Goal: Task Accomplishment & Management: Complete application form

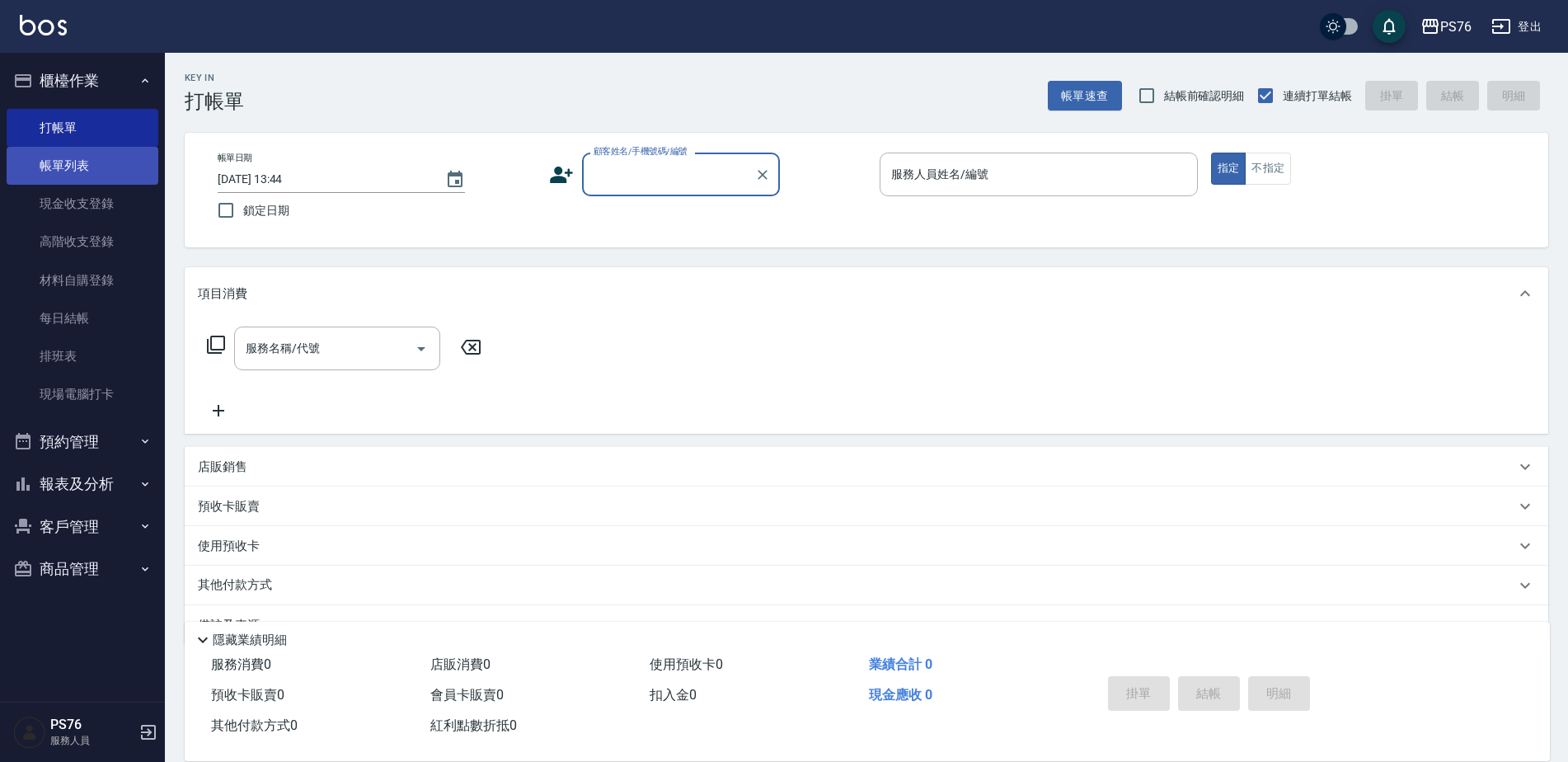
scroll to position [41, 0]
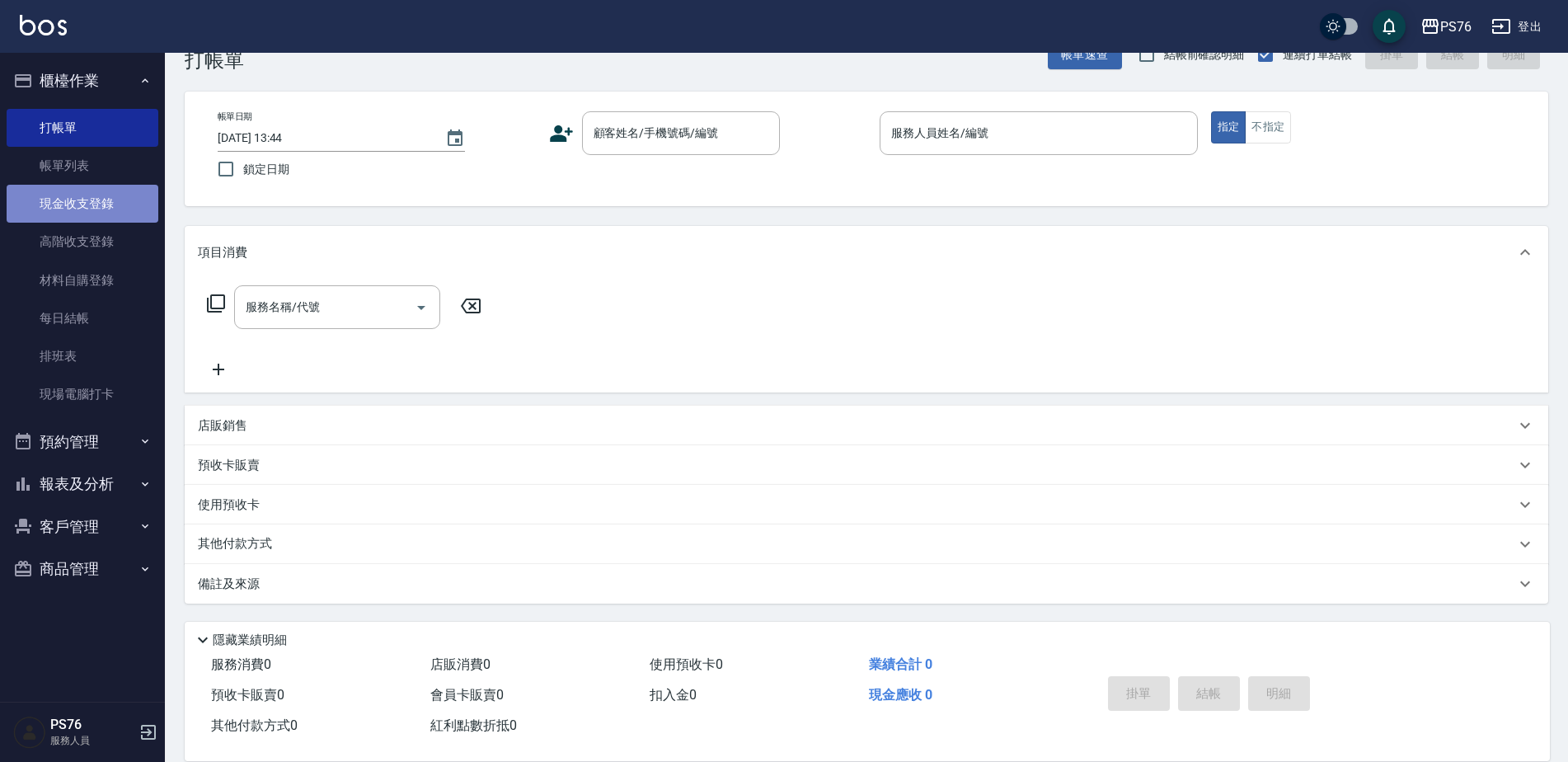
click at [107, 192] on link "現金收支登錄" at bounding box center [82, 204] width 152 height 38
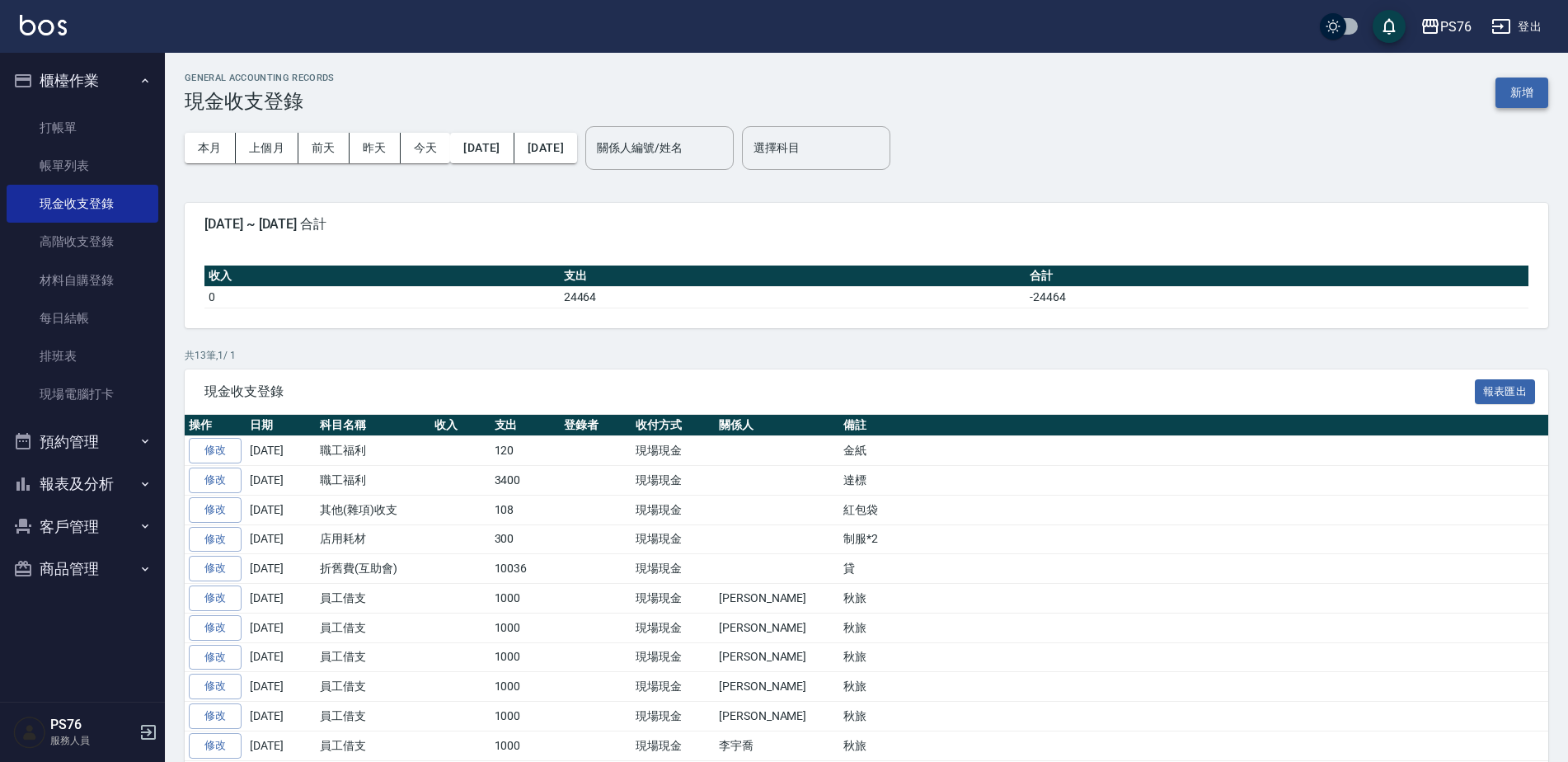
click at [1530, 97] on button "新增" at bounding box center [1522, 92] width 53 height 30
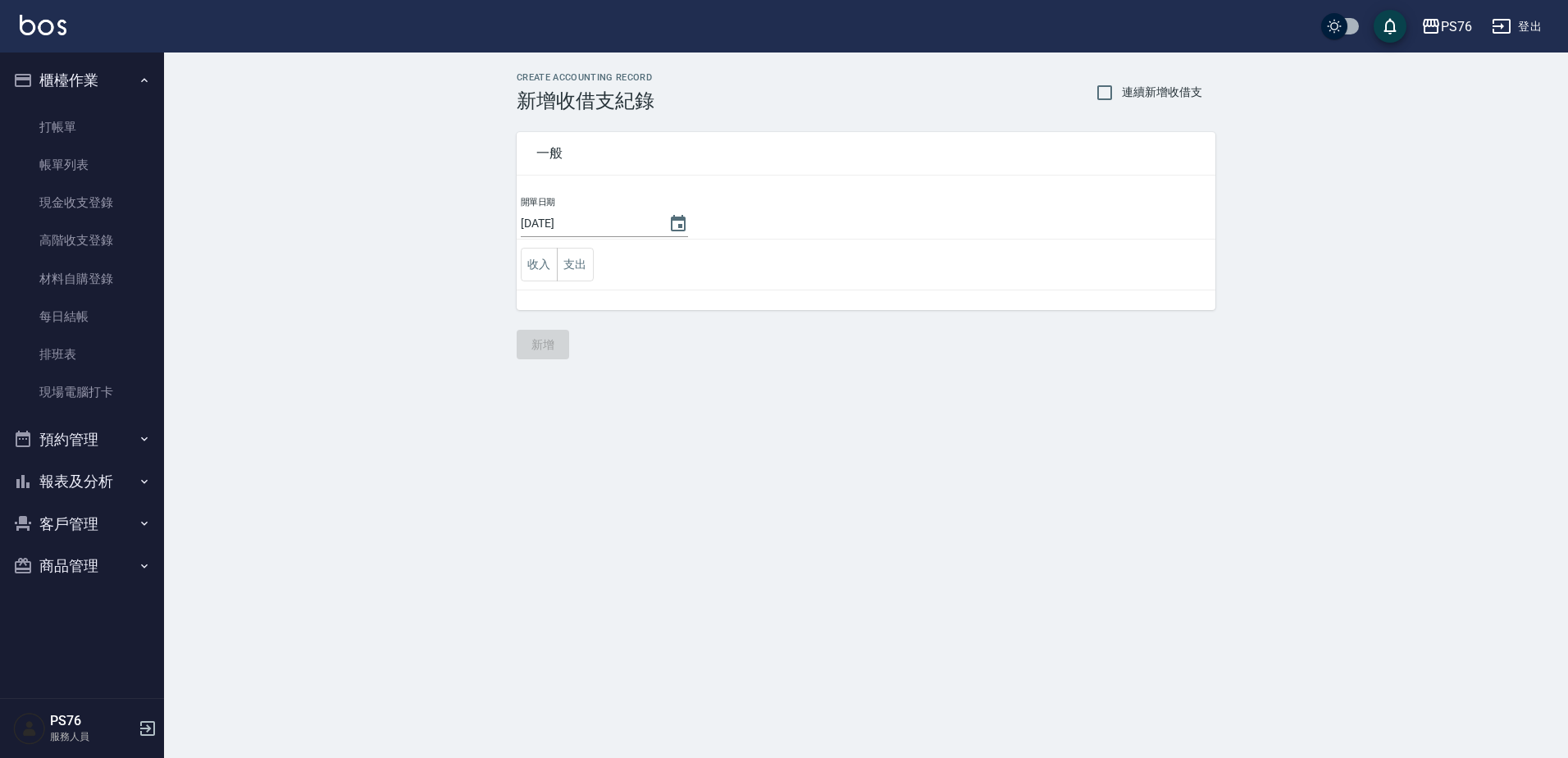
drag, startPoint x: 581, startPoint y: 259, endPoint x: 607, endPoint y: 276, distance: 31.1
click at [582, 259] on button "支出" at bounding box center [576, 264] width 37 height 34
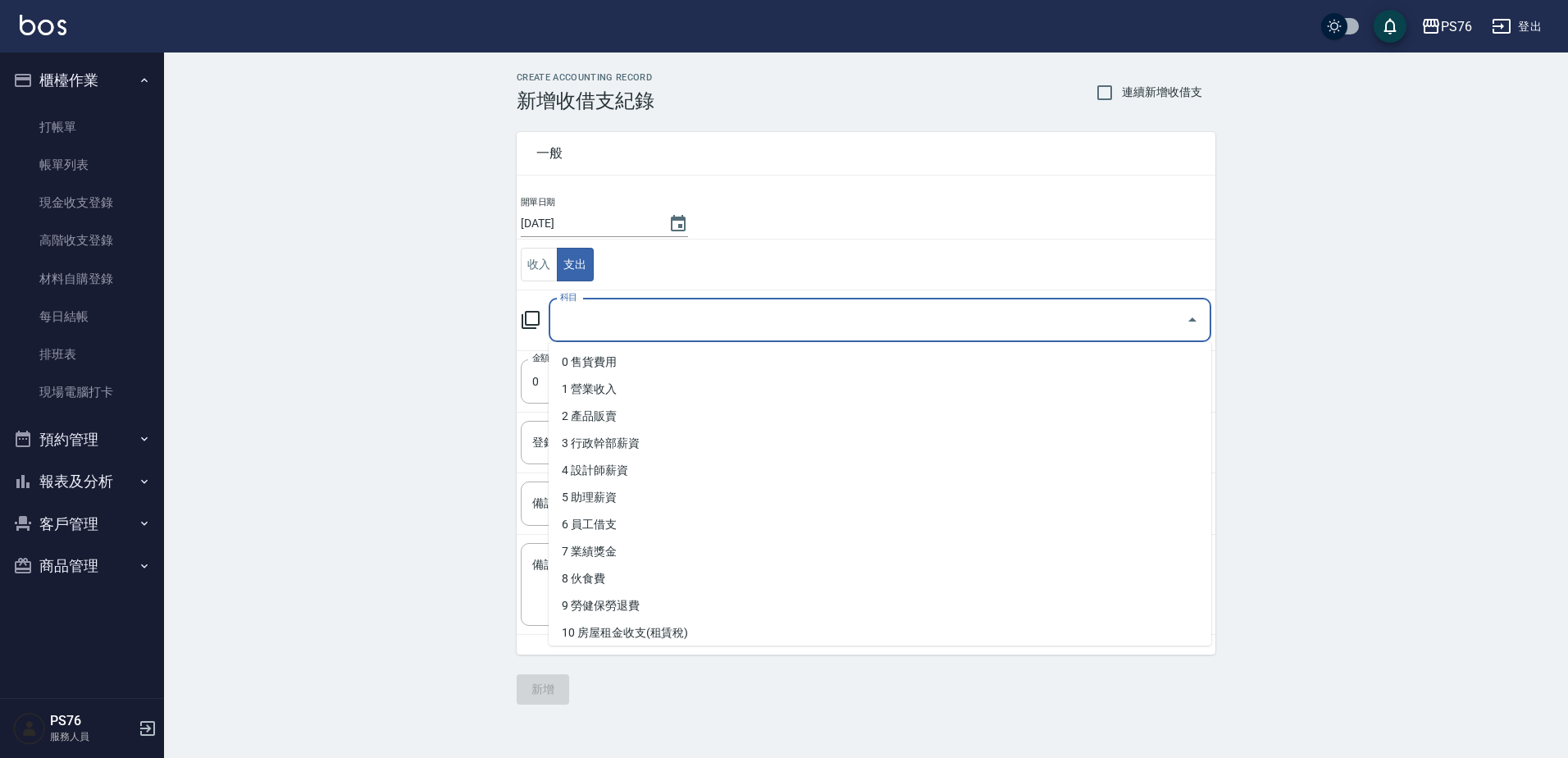
click at [657, 314] on input "科目" at bounding box center [868, 320] width 623 height 28
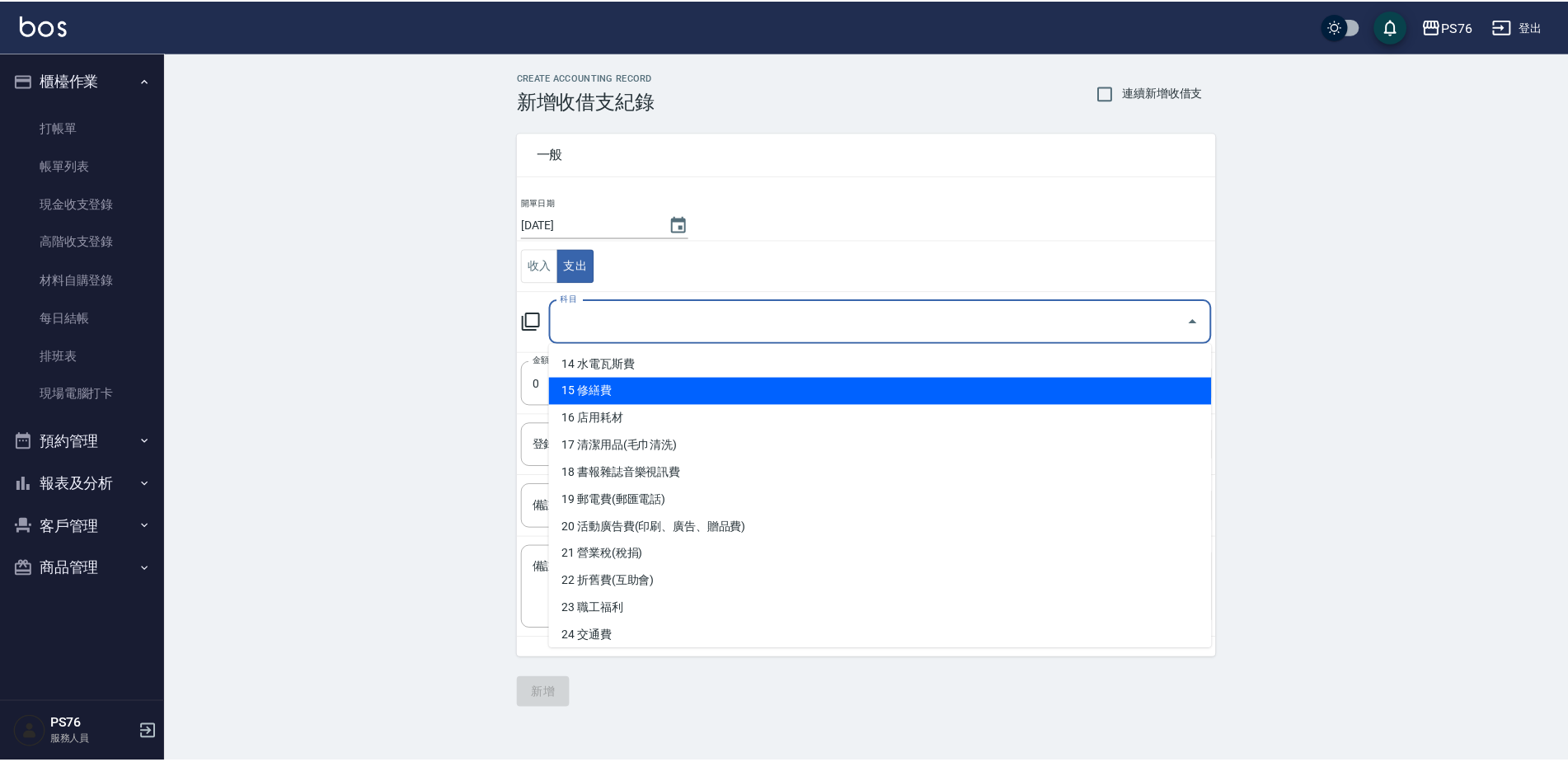
scroll to position [495, 0]
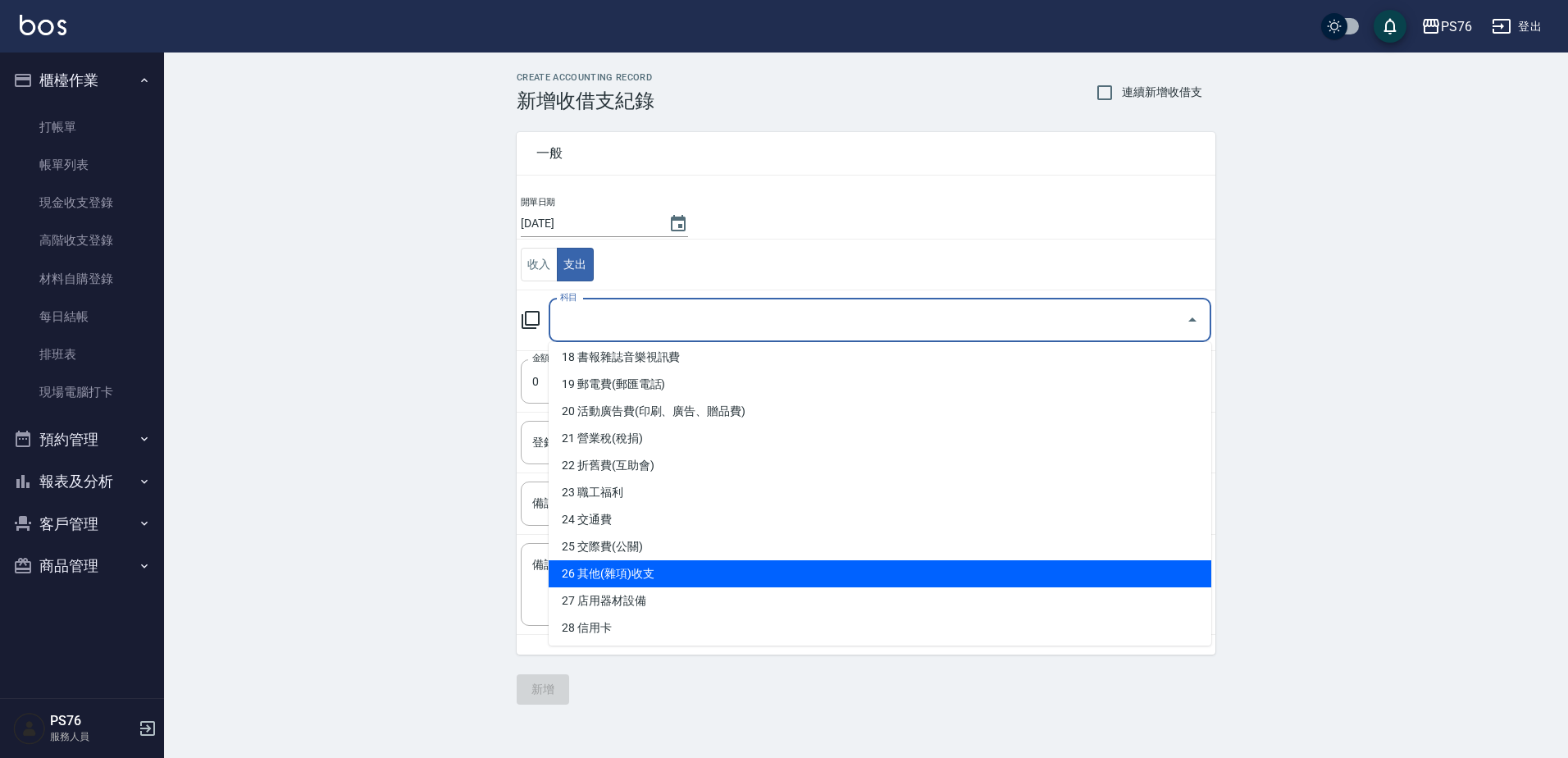
click at [665, 575] on li "26 其他(雜項)收支" at bounding box center [879, 574] width 662 height 27
type input "26 其他(雜項)收支"
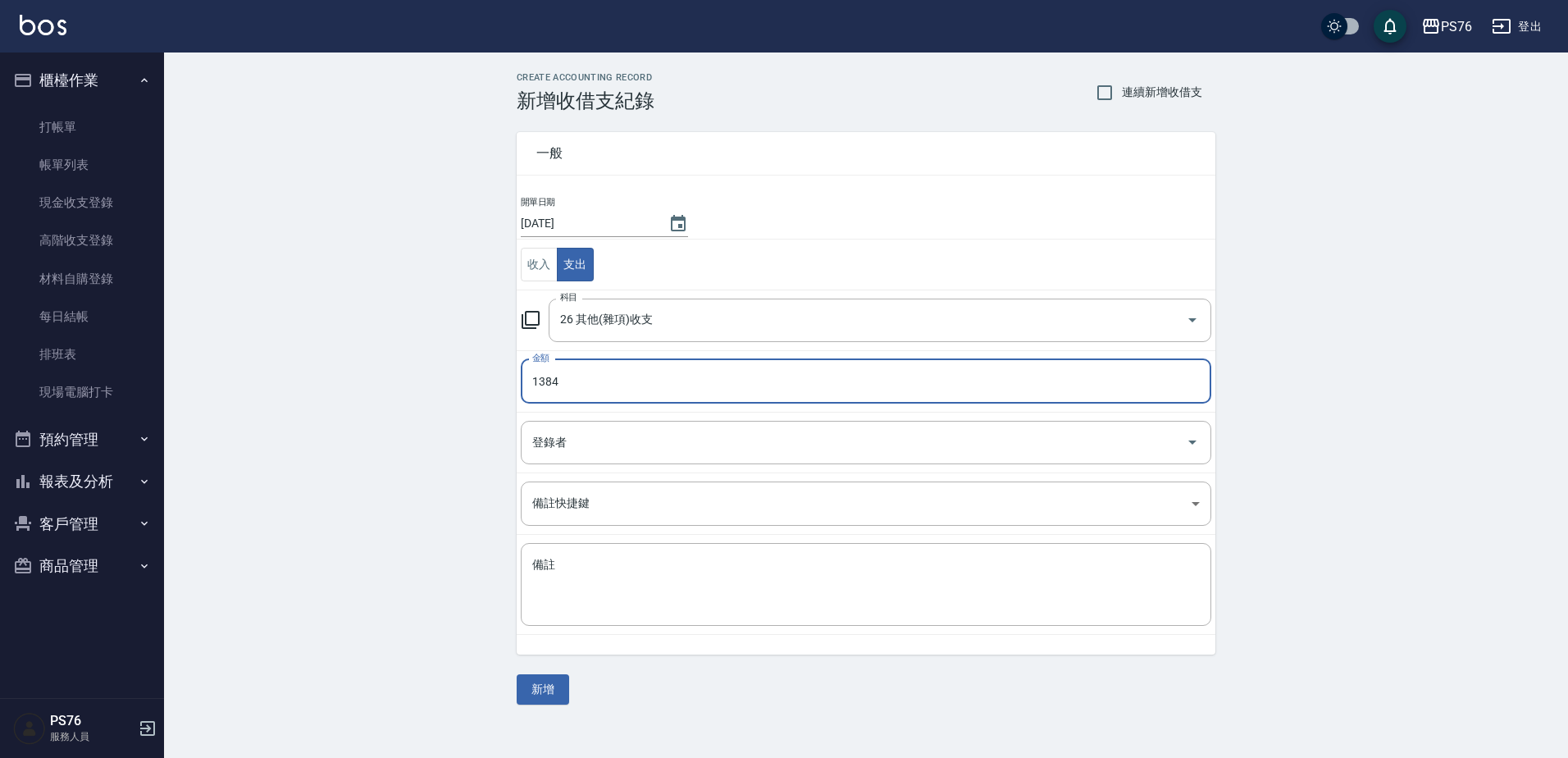
type input "1384"
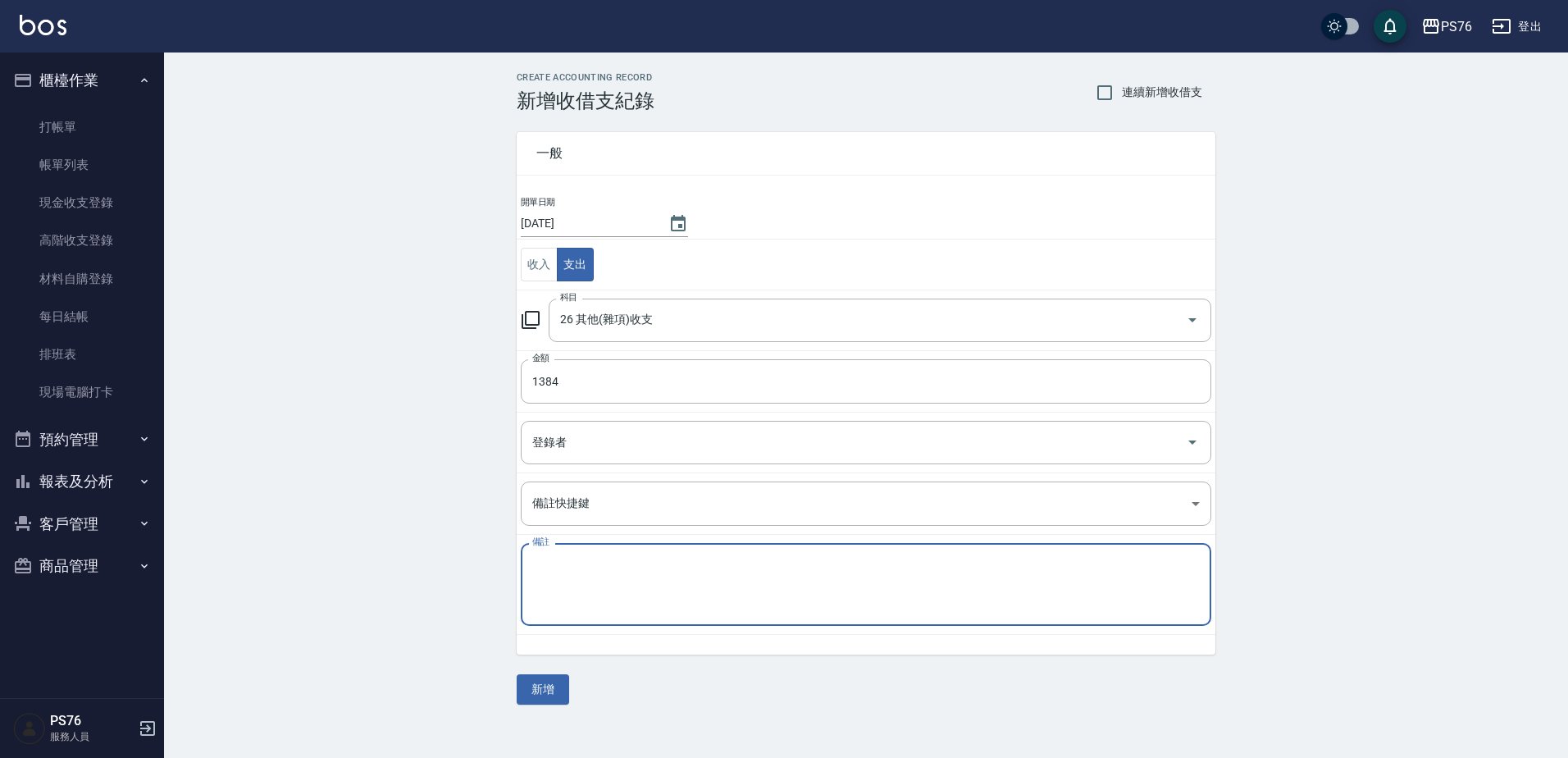
click at [665, 575] on textarea "備註" at bounding box center [865, 585] width 667 height 56
type textarea "q"
type textarea "普渡"
click at [540, 673] on div "一般 開單日期 [DATE] 收入 支出 科目 26 其他(雜項)收支 科目 金額 1384 金額 登錄者 登錄者 備註快捷鍵 ​ 備註快捷鍵 備註 普渡 x…" at bounding box center [865, 408] width 698 height 592
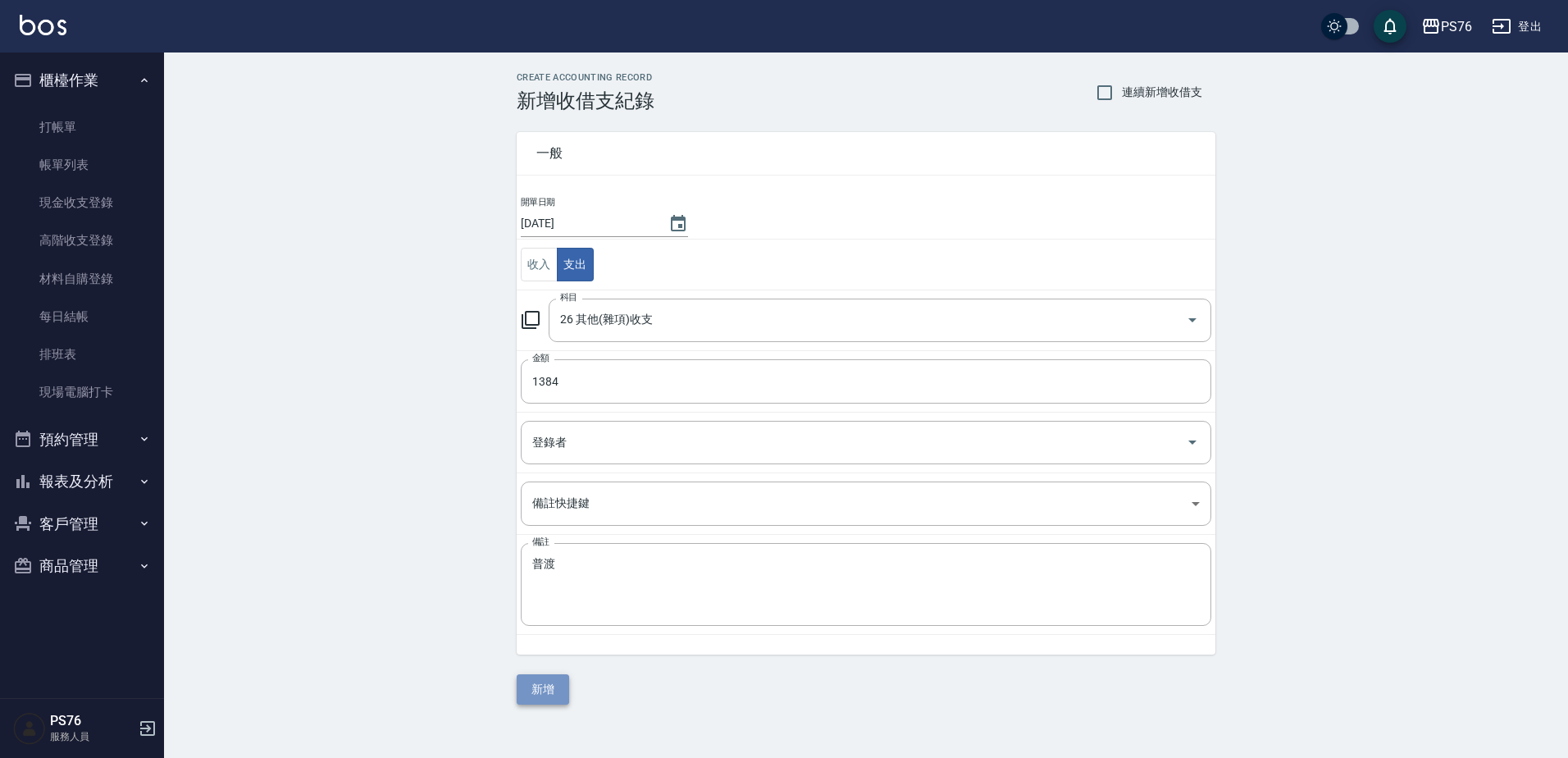
click at [545, 691] on button "新增" at bounding box center [542, 689] width 53 height 30
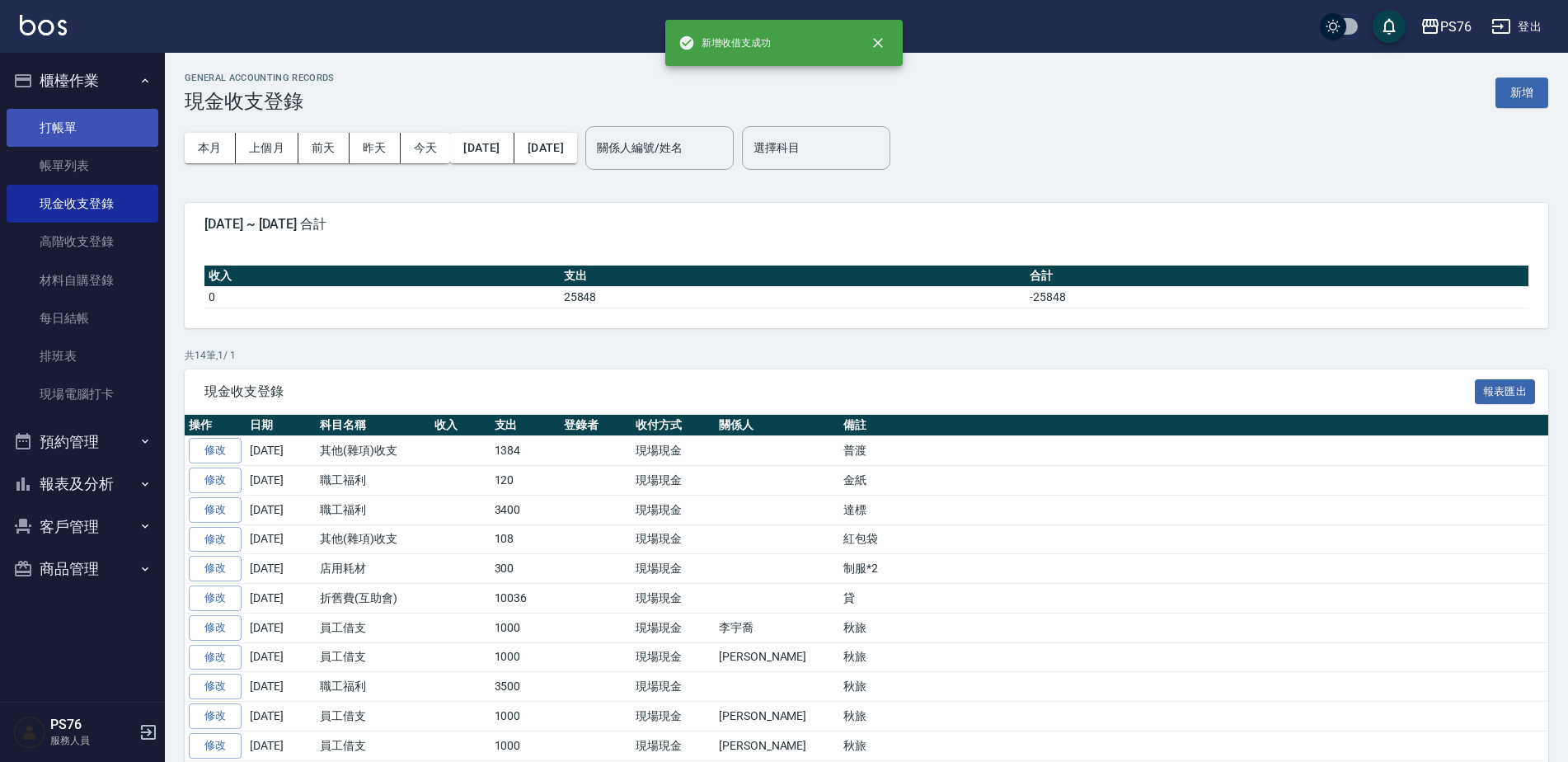
click at [56, 121] on link "打帳單" at bounding box center [82, 127] width 152 height 38
